Goal: Task Accomplishment & Management: Manage account settings

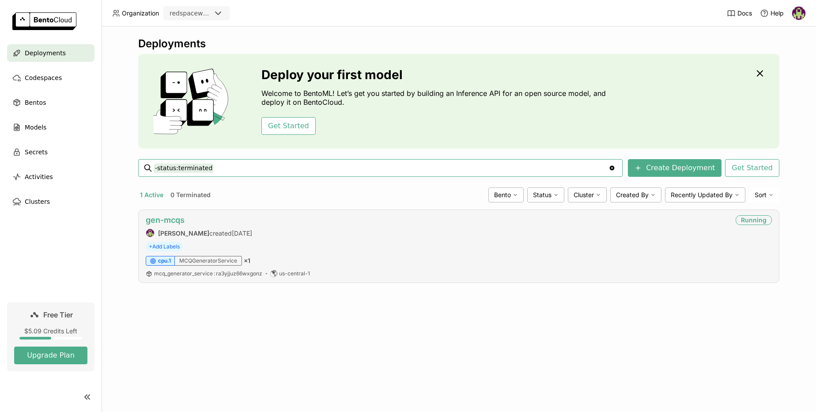
click at [167, 221] on link "gen-mcqs" at bounding box center [165, 219] width 39 height 9
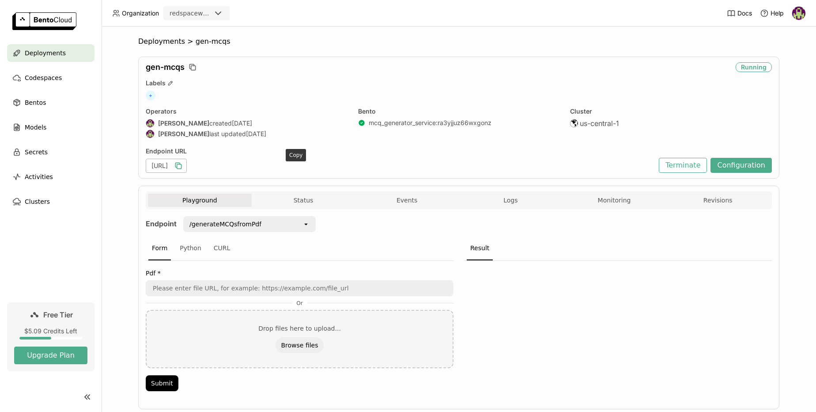
click at [180, 167] on icon "button" at bounding box center [177, 165] width 4 height 4
click at [686, 165] on button "Terminate" at bounding box center [683, 165] width 48 height 15
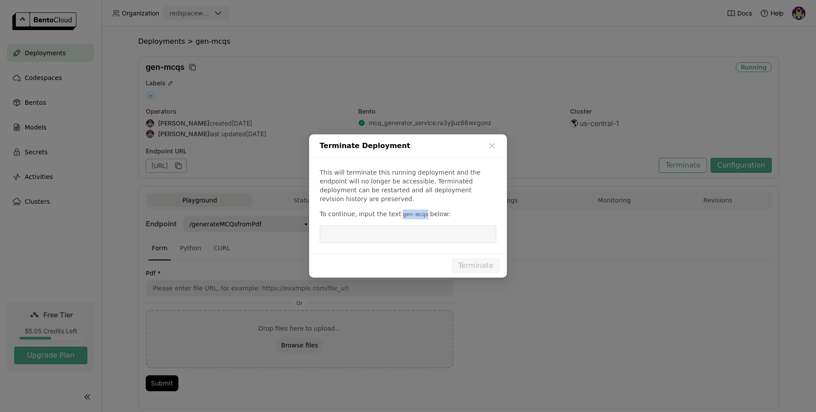
drag, startPoint x: 422, startPoint y: 210, endPoint x: 397, endPoint y: 209, distance: 25.6
click at [401, 210] on code "gen-mcqs" at bounding box center [415, 214] width 29 height 9
copy code "gen-mcqs"
click at [344, 227] on input "dialog" at bounding box center [408, 234] width 166 height 17
paste input "gen-mcqs"
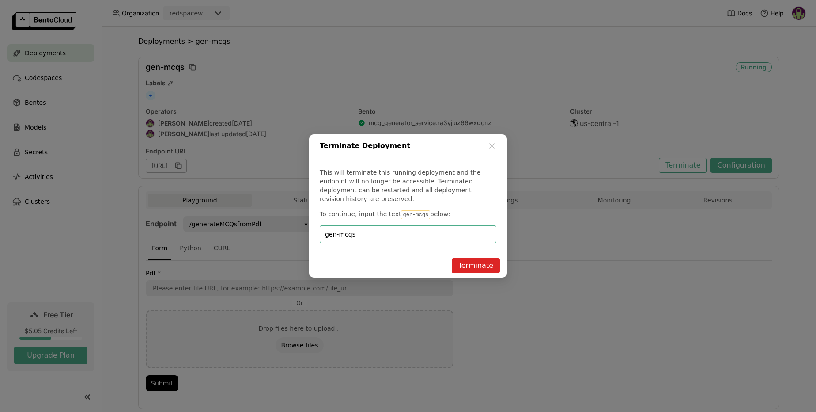
type input "gen-mcqs"
click at [473, 258] on button "Terminate" at bounding box center [476, 265] width 48 height 15
